Goal: Go to known website: Go to known website

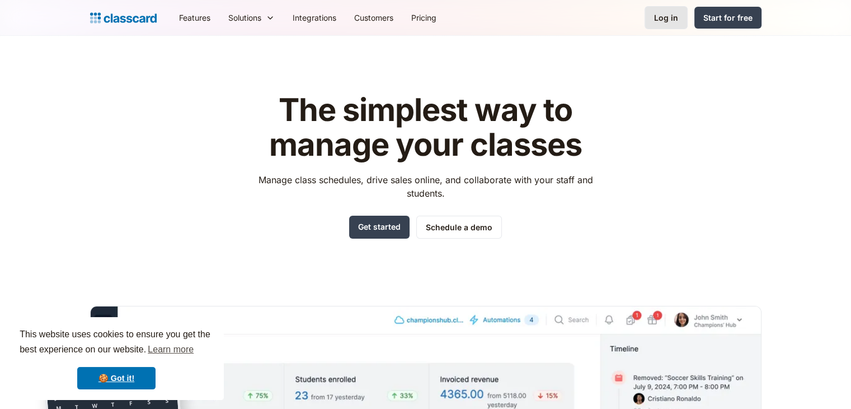
click at [670, 16] on div "Log in" at bounding box center [666, 18] width 24 height 12
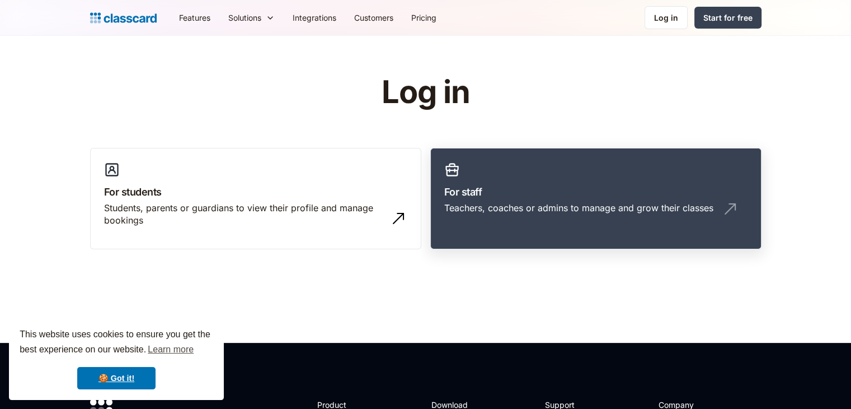
click at [475, 232] on link "For staff Teachers, coaches or admins to manage and grow their classes" at bounding box center [595, 199] width 331 height 102
